Goal: Task Accomplishment & Management: Use online tool/utility

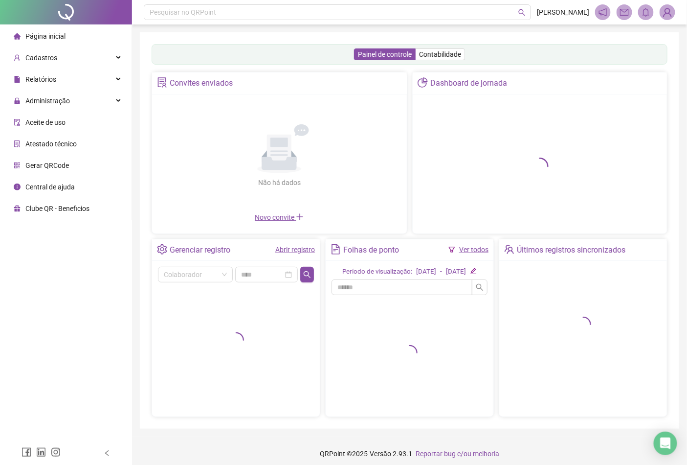
click at [54, 123] on span "Aceite de uso" at bounding box center [45, 122] width 40 height 8
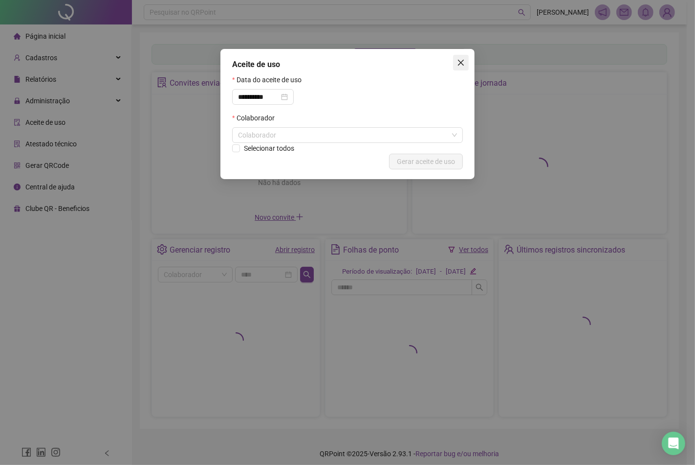
click at [460, 64] on icon "close" at bounding box center [461, 63] width 8 height 8
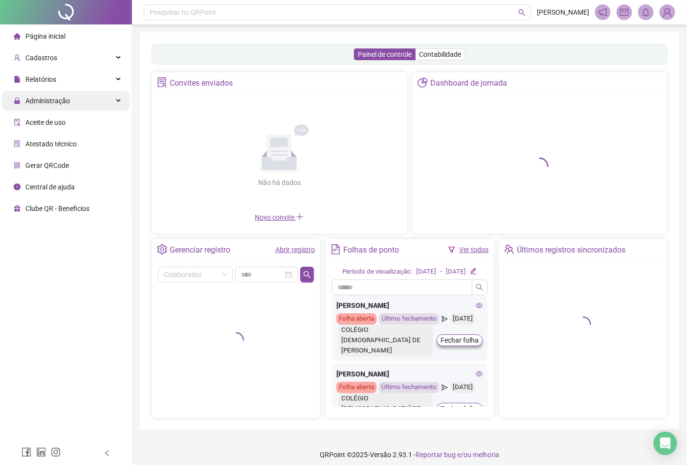
click at [106, 105] on div "Administração" at bounding box center [66, 101] width 128 height 20
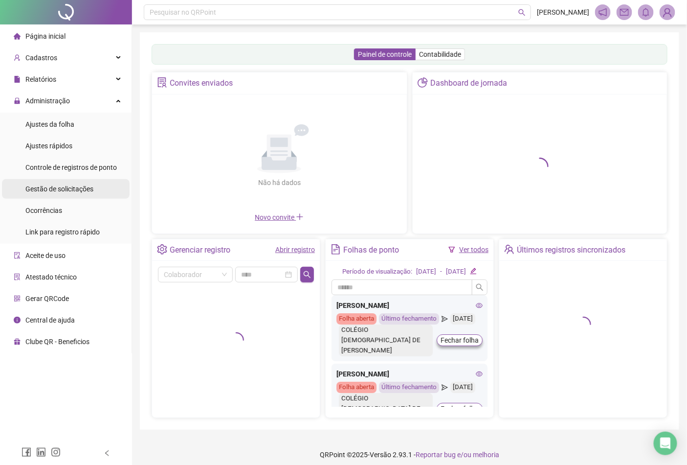
click at [80, 189] on span "Gestão de solicitações" at bounding box center [59, 189] width 68 height 8
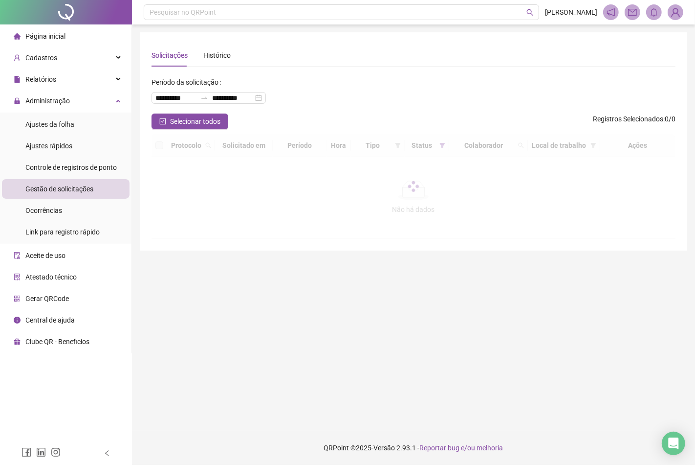
click at [76, 186] on span "Gestão de solicitações" at bounding box center [59, 189] width 68 height 8
